Goal: Task Accomplishment & Management: Use online tool/utility

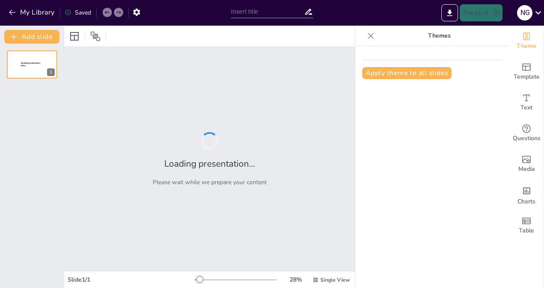
type input "As per uploaded document"
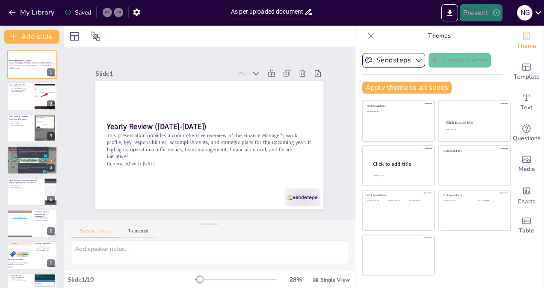
click at [475, 13] on button "Present" at bounding box center [481, 12] width 43 height 17
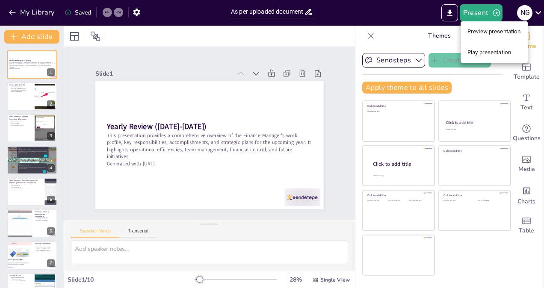
click at [479, 13] on div at bounding box center [272, 144] width 544 height 288
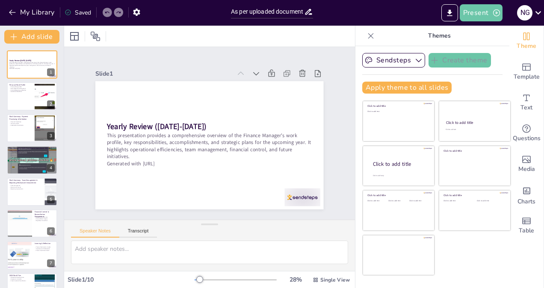
click at [480, 12] on button "Present" at bounding box center [481, 12] width 43 height 17
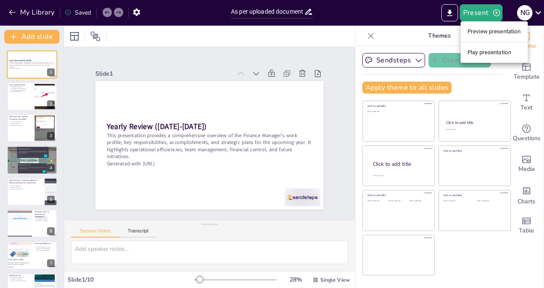
click at [487, 32] on li "Preview presentation" at bounding box center [494, 32] width 67 height 14
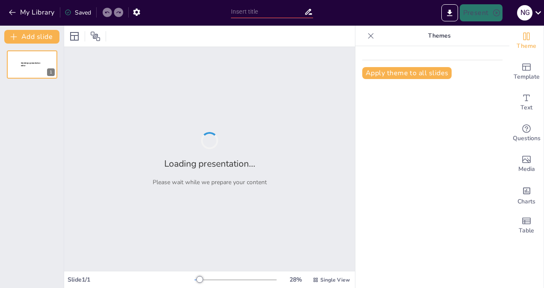
type input "As per uploaded document"
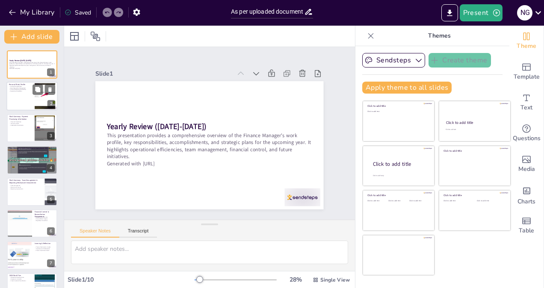
click at [30, 87] on p "Daily Operations Management" at bounding box center [20, 88] width 23 height 2
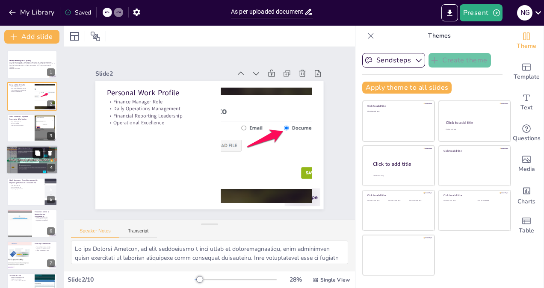
click at [33, 156] on button at bounding box center [38, 153] width 10 height 10
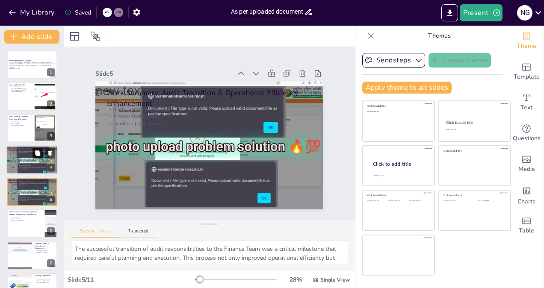
scroll to position [26, 0]
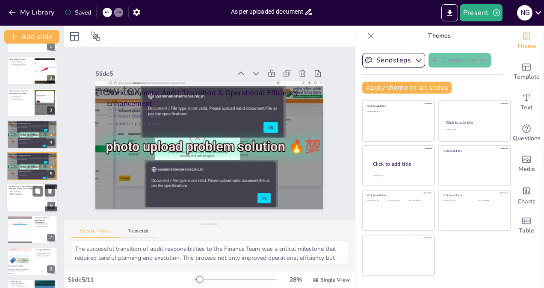
click at [35, 197] on div at bounding box center [31, 198] width 51 height 29
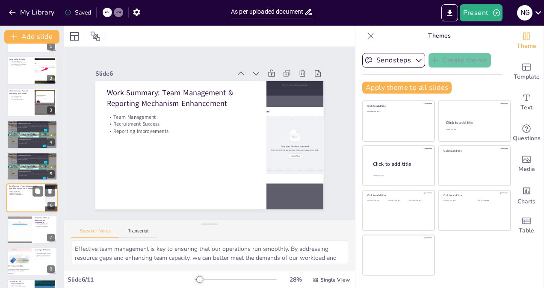
scroll to position [58, 0]
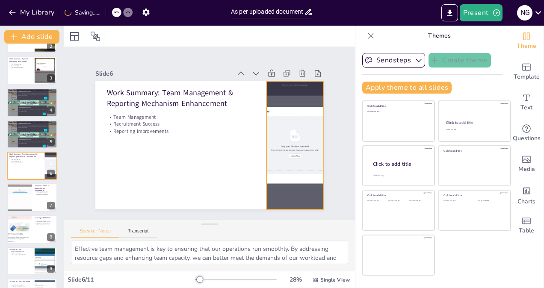
click at [239, 141] on div at bounding box center [124, 149] width 229 height 184
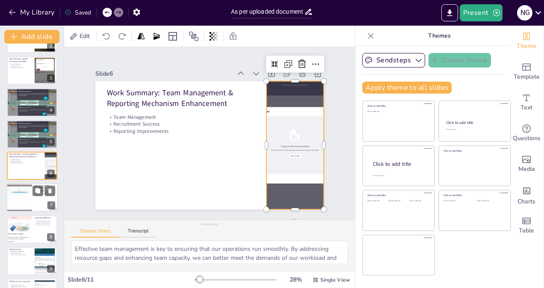
click at [20, 202] on div at bounding box center [19, 198] width 51 height 29
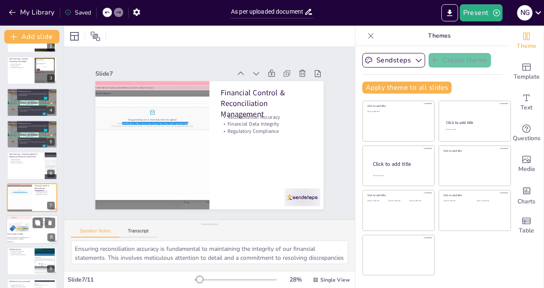
scroll to position [89, 0]
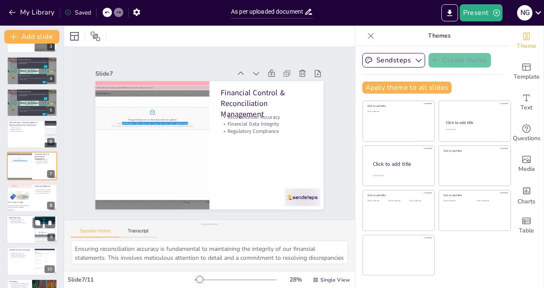
click at [33, 236] on div at bounding box center [31, 229] width 51 height 29
type textarea "Focusing on operational strategy is essential for guiding our initiatives in th…"
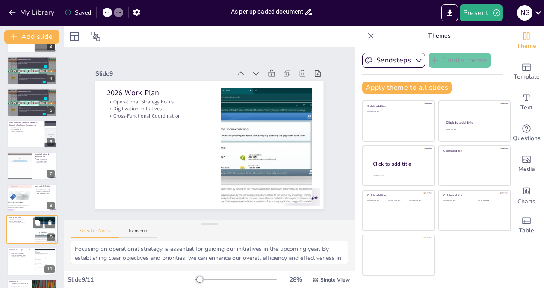
scroll to position [115, 0]
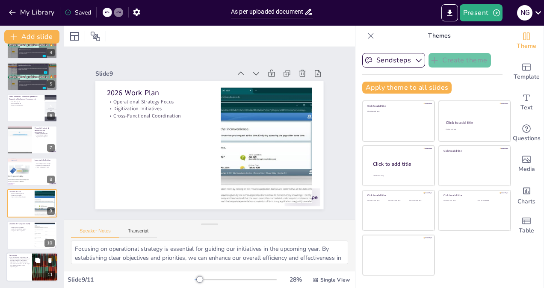
click at [27, 273] on div at bounding box center [31, 267] width 51 height 29
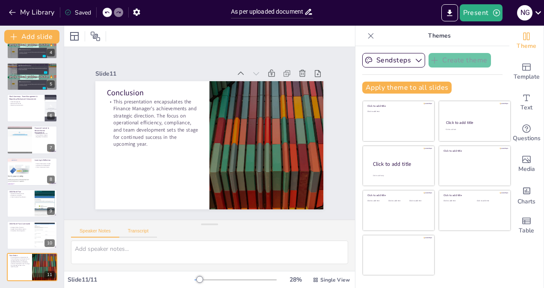
click at [142, 231] on button "Transcript" at bounding box center [138, 232] width 38 height 9
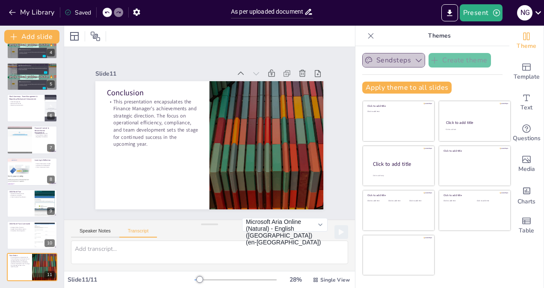
click at [414, 56] on icon "button" at bounding box center [418, 60] width 9 height 9
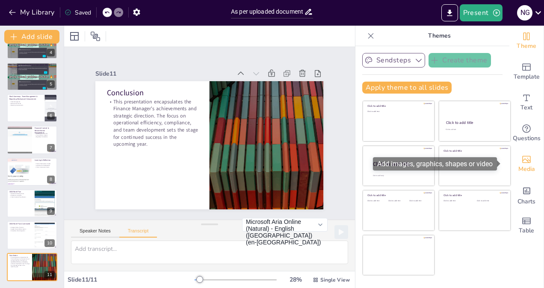
click at [524, 166] on span "Media" at bounding box center [526, 169] width 17 height 9
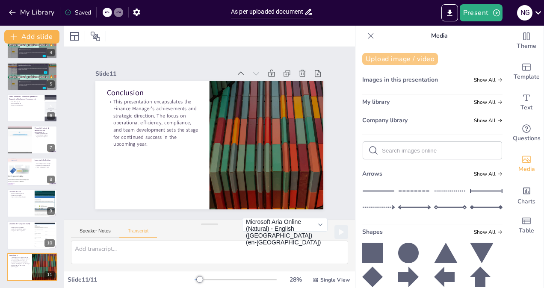
click at [387, 59] on button "Upload image / video" at bounding box center [400, 59] width 76 height 12
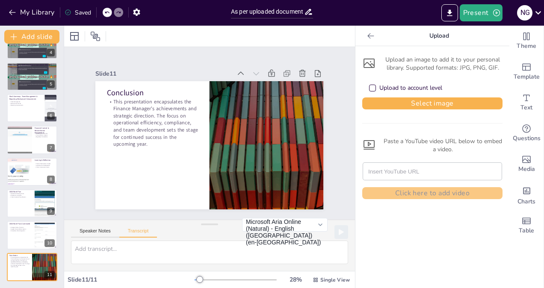
click at [369, 88] on div "Upload to account level" at bounding box center [372, 88] width 7 height 7
click at [226, 116] on div at bounding box center [267, 145] width 228 height 128
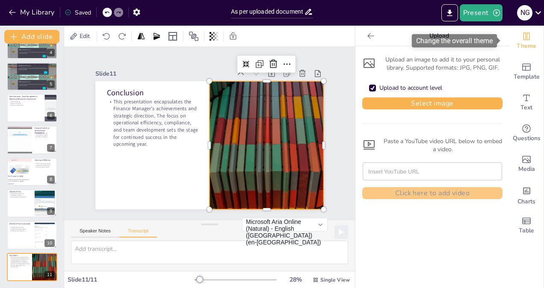
click at [524, 44] on span "Theme" at bounding box center [527, 45] width 20 height 9
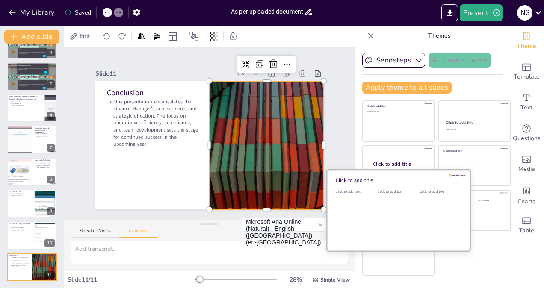
click at [409, 219] on div "Click to add text" at bounding box center [397, 215] width 38 height 53
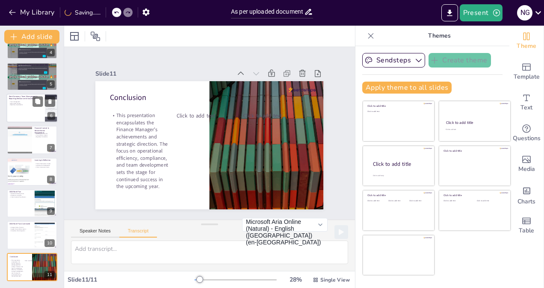
click at [34, 112] on div at bounding box center [31, 108] width 51 height 29
type textarea "I effectively manage a team of nine members handling diverse financial and oper…"
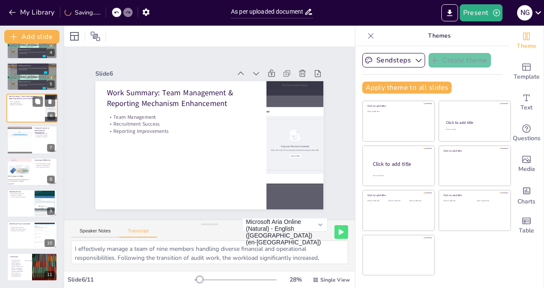
scroll to position [58, 0]
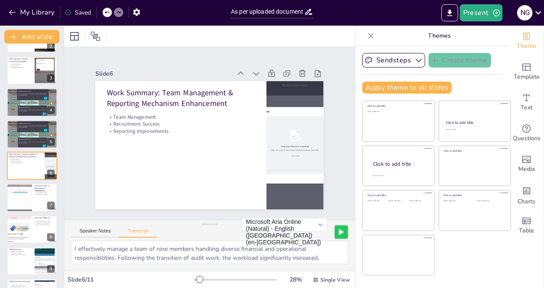
click at [337, 236] on button at bounding box center [341, 231] width 13 height 13
click at [339, 234] on button at bounding box center [341, 231] width 13 height 13
click at [481, 10] on button "Present" at bounding box center [481, 12] width 43 height 17
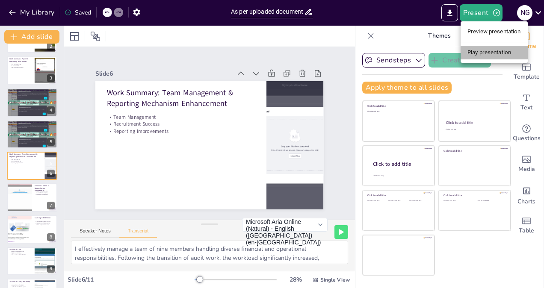
click at [491, 52] on li "Play presentation" at bounding box center [494, 53] width 67 height 14
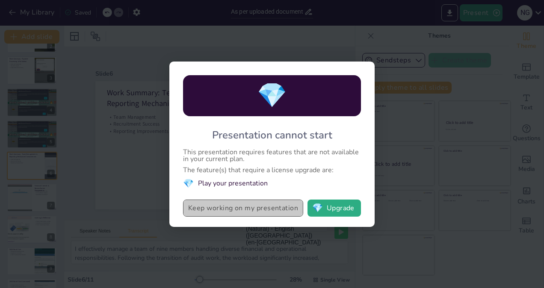
click at [280, 213] on button "Keep working on my presentation" at bounding box center [243, 208] width 120 height 17
